Goal: Find contact information: Obtain details needed to contact an individual or organization

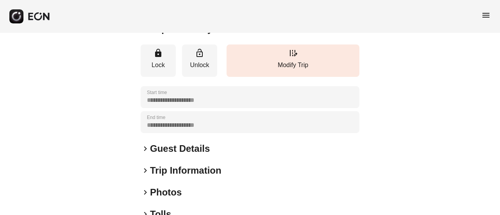
click at [159, 143] on h2 "Guest Details" at bounding box center [180, 149] width 60 height 12
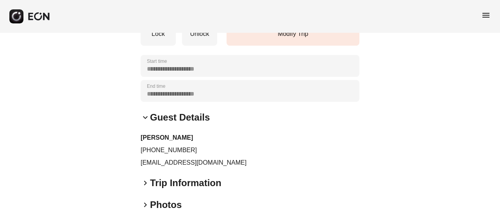
scroll to position [195, 0]
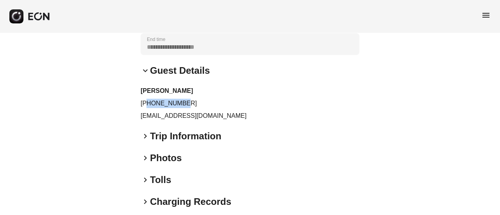
drag, startPoint x: 147, startPoint y: 104, endPoint x: 183, endPoint y: 109, distance: 35.9
click at [183, 109] on div "[PERSON_NAME] [PHONE_NUMBER] [EMAIL_ADDRESS][DOMAIN_NAME]" at bounding box center [250, 103] width 219 height 34
copy p "5138862571"
click at [174, 118] on p "[EMAIL_ADDRESS][DOMAIN_NAME]" at bounding box center [250, 115] width 219 height 9
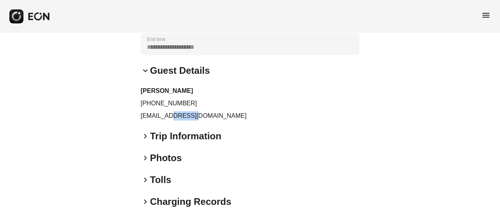
click at [174, 117] on p "[EMAIL_ADDRESS][DOMAIN_NAME]" at bounding box center [250, 115] width 219 height 9
copy div "[EMAIL_ADDRESS][DOMAIN_NAME] keyboard_arrow_right"
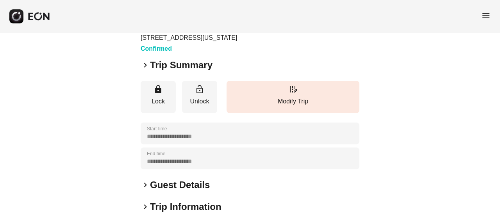
scroll to position [78, 0]
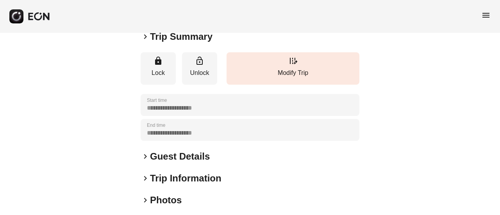
click at [177, 148] on div "**********" at bounding box center [250, 133] width 219 height 334
click at [178, 159] on h2 "Guest Details" at bounding box center [180, 156] width 60 height 12
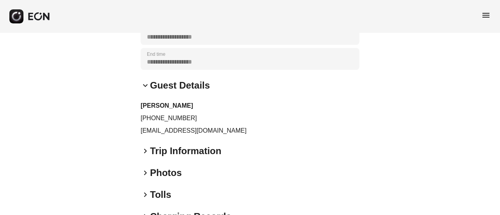
scroll to position [156, 0]
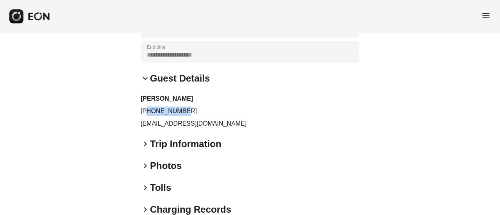
drag, startPoint x: 148, startPoint y: 112, endPoint x: 194, endPoint y: 118, distance: 45.6
click at [194, 117] on div "[PERSON_NAME] [PHONE_NUMBER] [EMAIL_ADDRESS][DOMAIN_NAME]" at bounding box center [250, 111] width 219 height 34
click at [183, 104] on div "[PERSON_NAME] [PHONE_NUMBER] [EMAIL_ADDRESS][DOMAIN_NAME]" at bounding box center [250, 111] width 219 height 34
drag, startPoint x: 147, startPoint y: 111, endPoint x: 194, endPoint y: 114, distance: 46.6
click at [194, 114] on p "[PHONE_NUMBER]" at bounding box center [250, 111] width 219 height 9
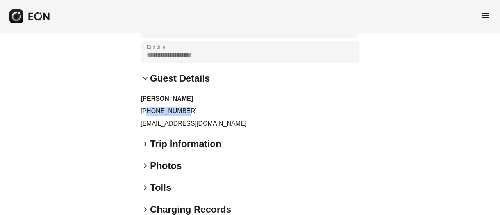
copy p "9043439856"
click at [155, 122] on p "[EMAIL_ADDRESS][DOMAIN_NAME]" at bounding box center [250, 123] width 219 height 9
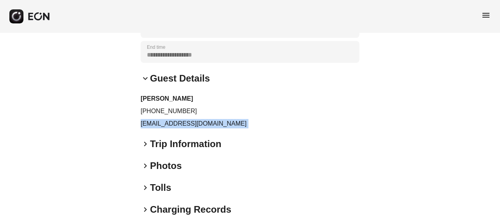
click at [155, 122] on p "alman25@yahoo.com" at bounding box center [250, 123] width 219 height 9
copy div "alman25@yahoo.com keyboard_arrow_right"
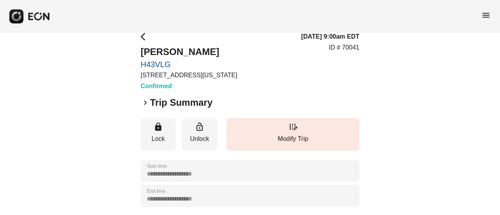
scroll to position [0, 0]
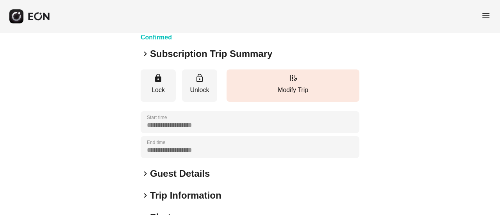
scroll to position [78, 0]
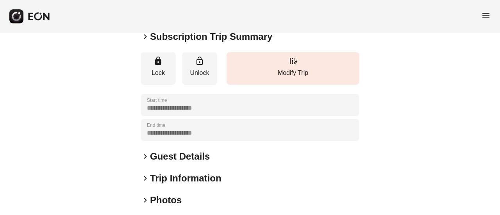
click at [185, 180] on h2 "Trip Information" at bounding box center [185, 178] width 71 height 12
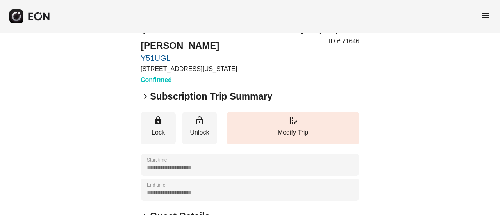
scroll to position [0, 0]
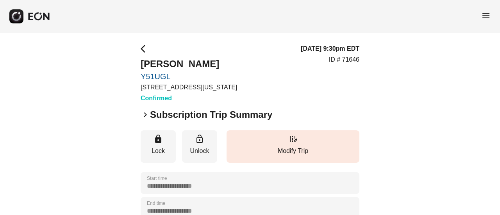
drag, startPoint x: 469, startPoint y: 77, endPoint x: 449, endPoint y: 89, distance: 23.3
